Goal: Task Accomplishment & Management: Complete application form

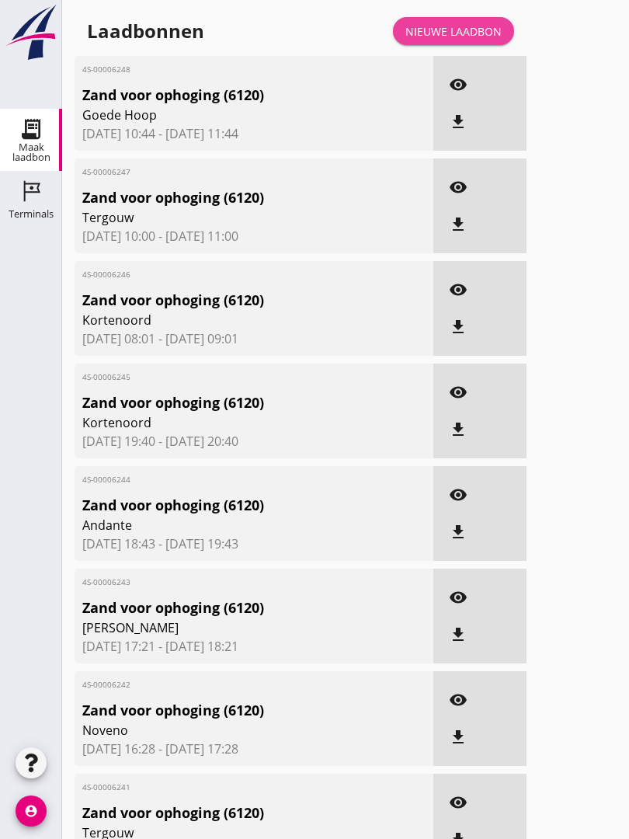
click at [469, 38] on div "Nieuwe laadbon" at bounding box center [453, 31] width 96 height 16
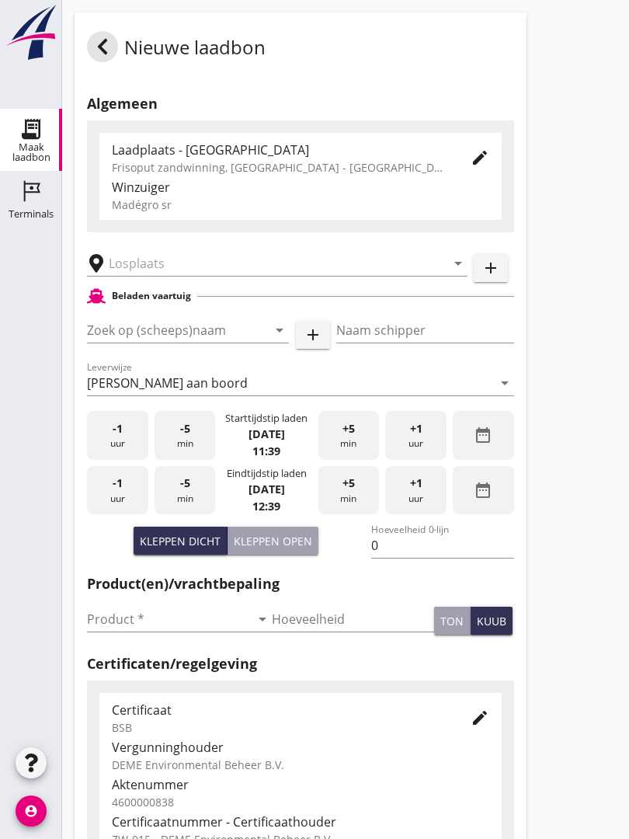
click at [163, 276] on input "text" at bounding box center [266, 263] width 315 height 25
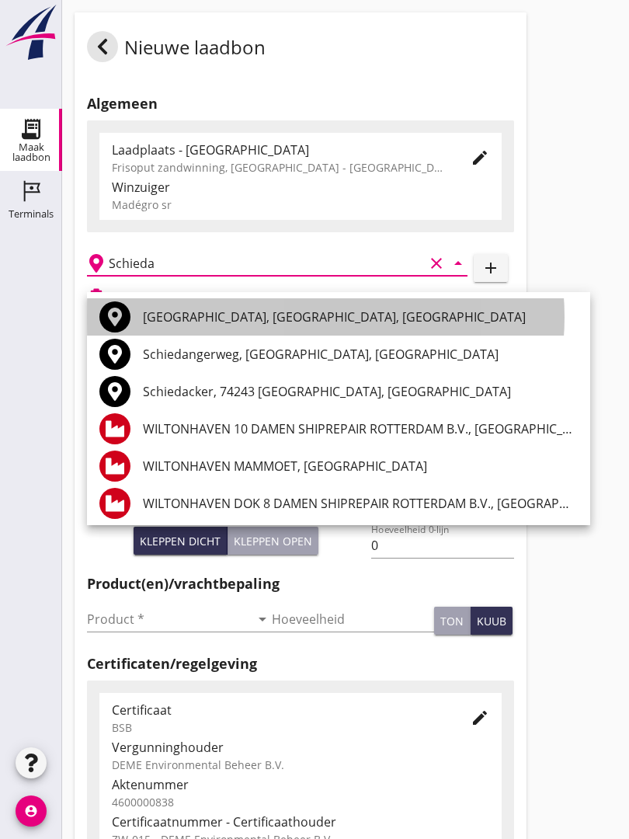
click at [254, 311] on div "[GEOGRAPHIC_DATA], [GEOGRAPHIC_DATA], [GEOGRAPHIC_DATA]" at bounding box center [360, 316] width 435 height 19
type input "[GEOGRAPHIC_DATA], [GEOGRAPHIC_DATA], [GEOGRAPHIC_DATA]"
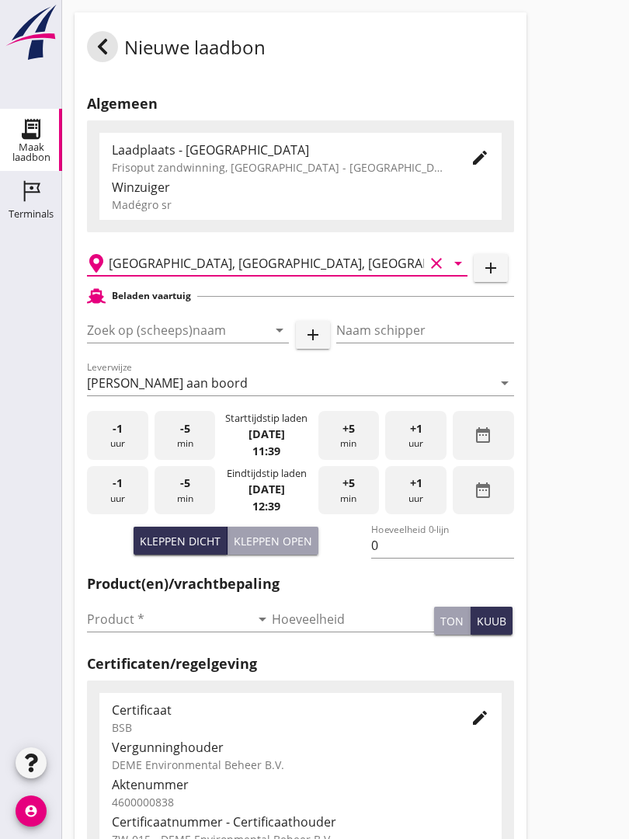
click at [210, 342] on input "Zoek op (scheeps)naam" at bounding box center [166, 330] width 158 height 25
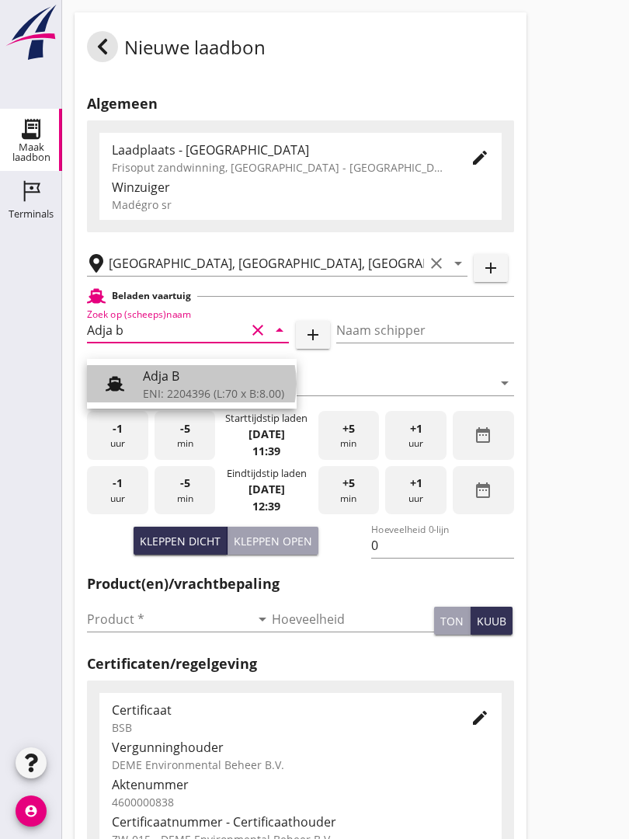
click at [188, 374] on div "Adja B" at bounding box center [213, 375] width 141 height 19
type input "Adja B"
type input "Dingemans Bezooyen"
type input "541"
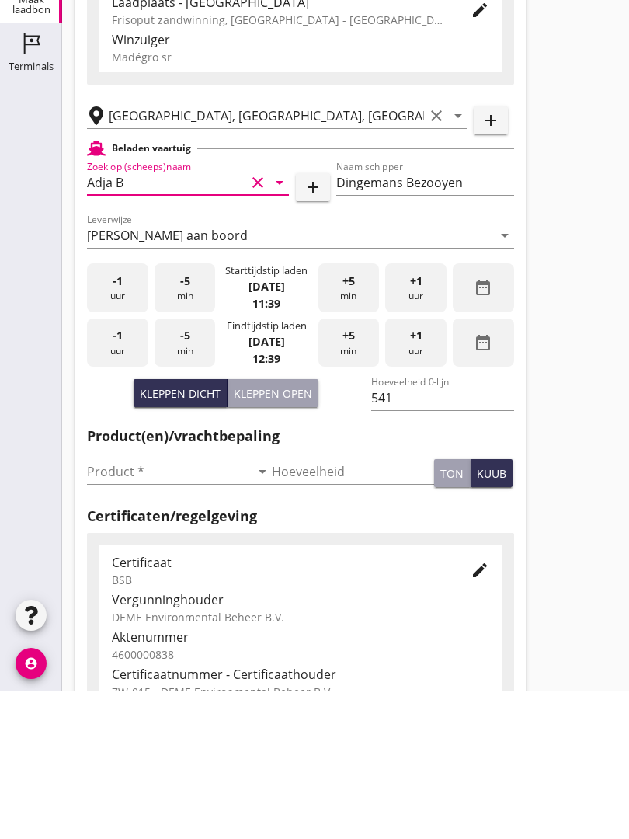
click at [109, 606] on input "Product *" at bounding box center [168, 618] width 163 height 25
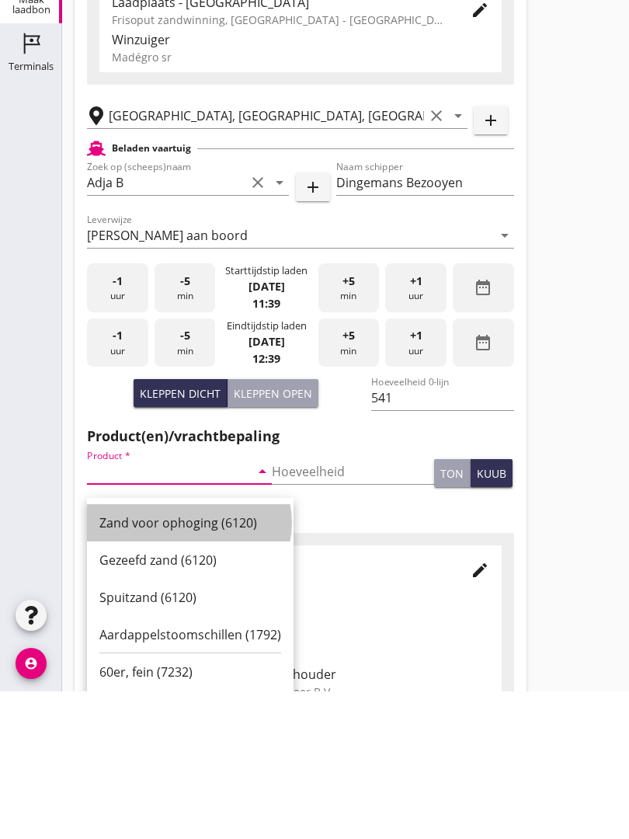
click at [181, 661] on div "Zand voor ophoging (6120)" at bounding box center [190, 670] width 182 height 19
type input "Zand voor ophoging (6120)"
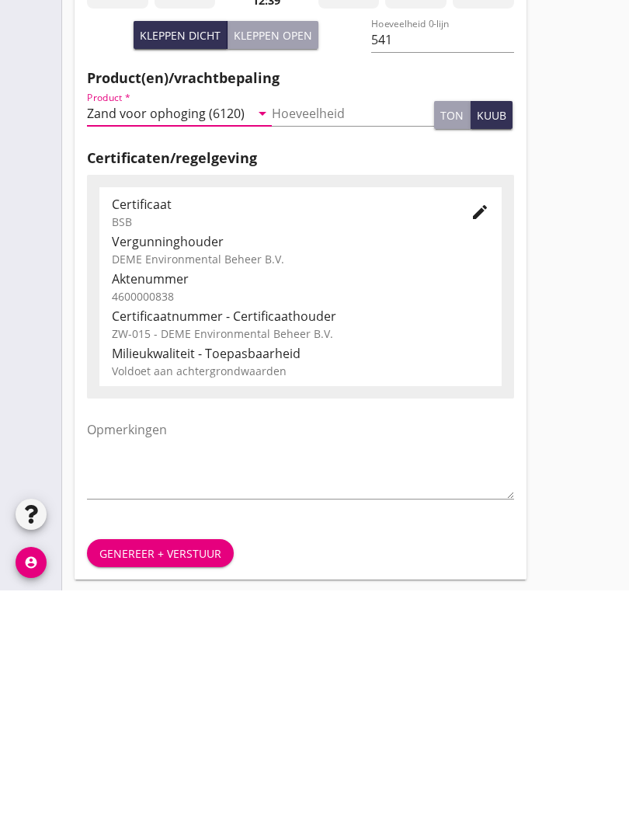
scroll to position [272, 0]
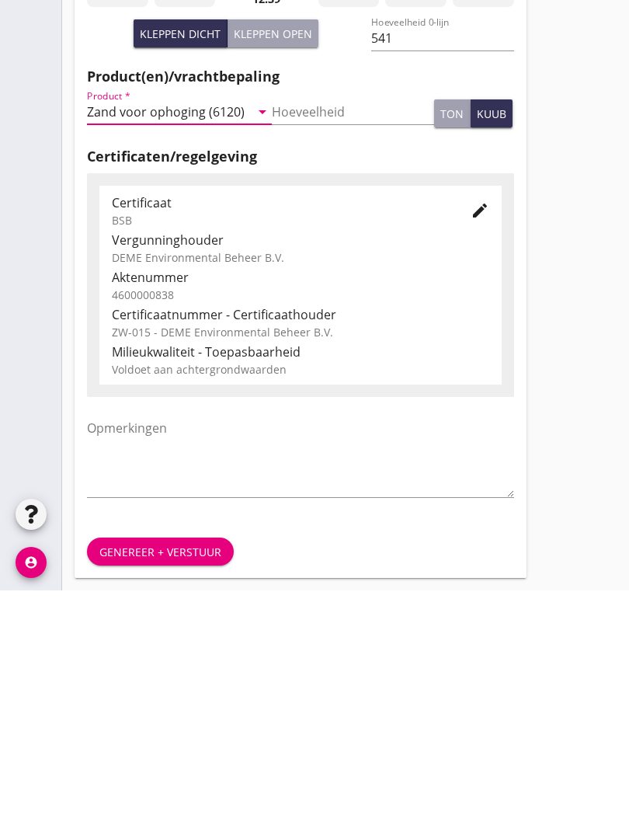
click at [158, 792] on div "Genereer + verstuur" at bounding box center [160, 800] width 122 height 16
